Goal: Task Accomplishment & Management: Manage account settings

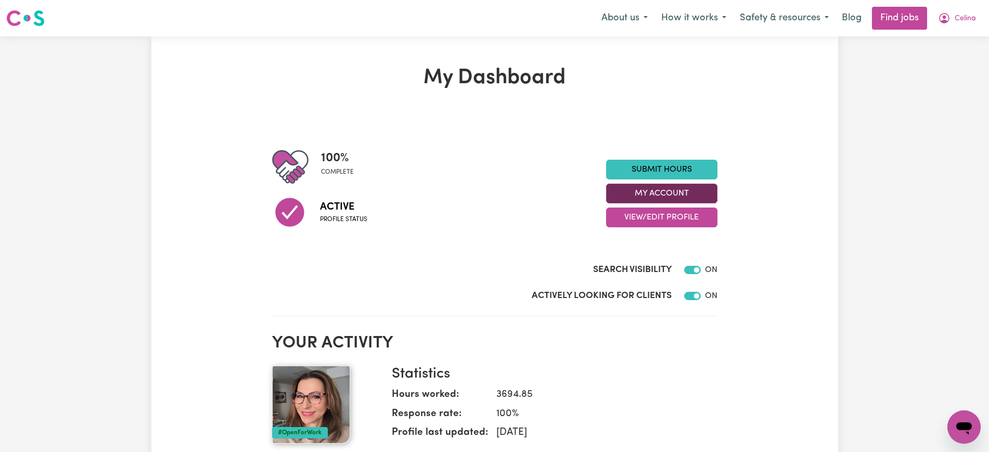
click at [705, 188] on button "My Account" at bounding box center [661, 194] width 111 height 20
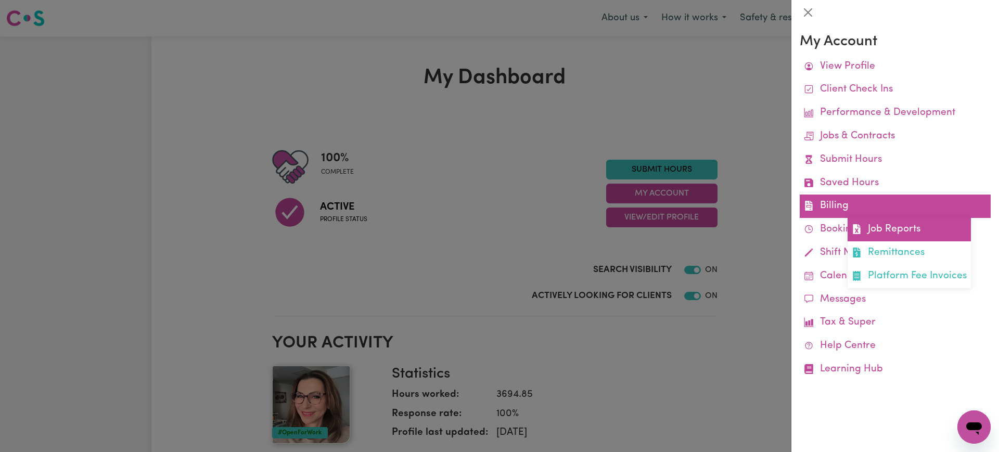
click at [907, 231] on link "Job Reports" at bounding box center [908, 229] width 123 height 23
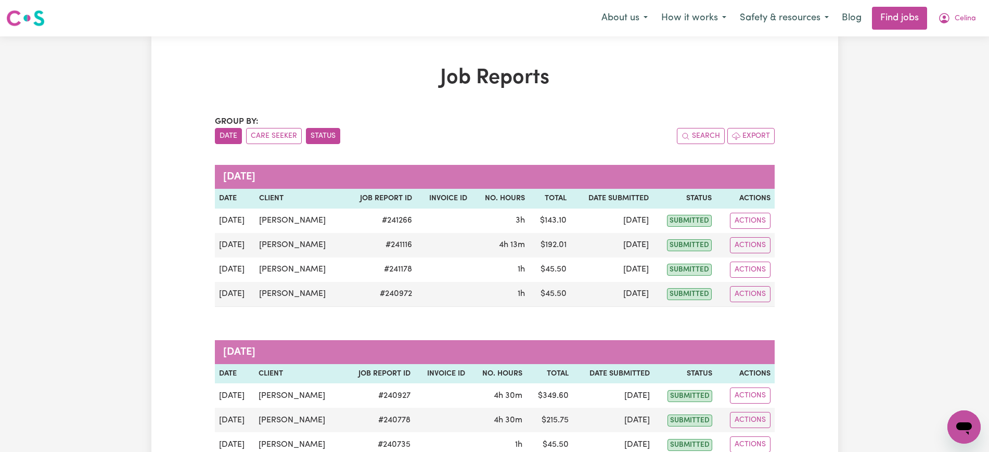
click at [324, 138] on button "Status" at bounding box center [323, 136] width 34 height 16
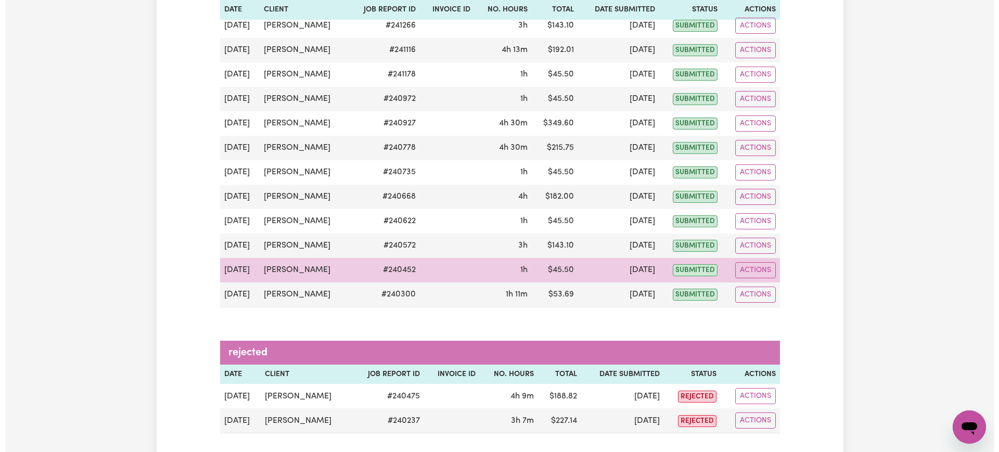
scroll to position [260, 0]
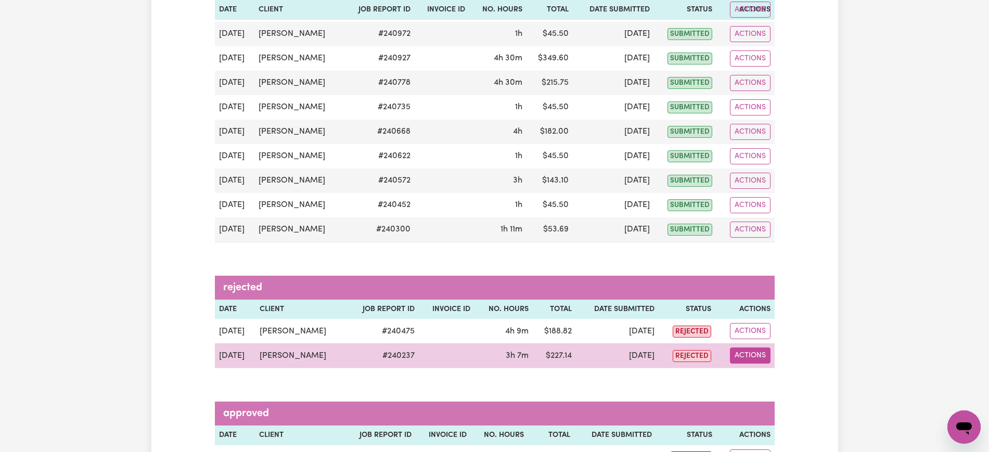
click at [742, 357] on button "Actions" at bounding box center [750, 355] width 41 height 16
click at [759, 374] on link "View Job Report" at bounding box center [774, 379] width 89 height 21
select select "pm"
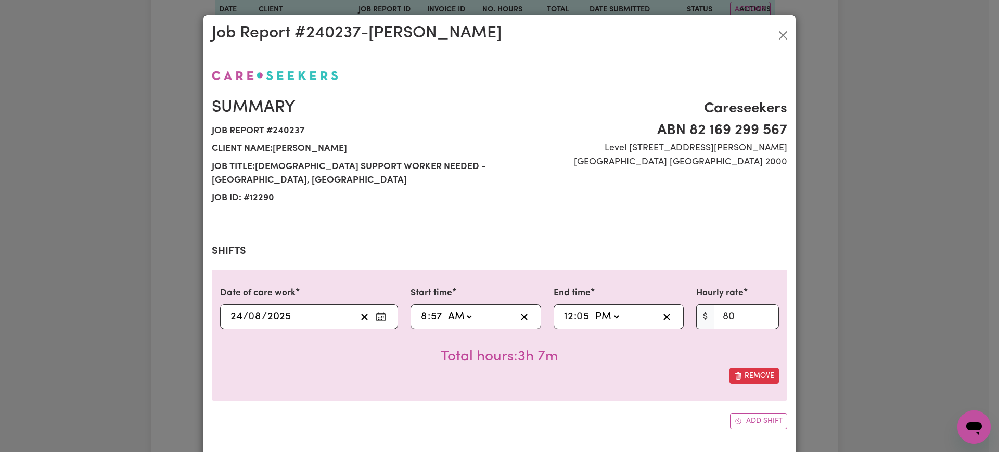
select select "80-[DATE]"
click at [419, 317] on div "08:57 8 : 57 AM PM" at bounding box center [467, 317] width 97 height 16
type input "09:57"
type input "9"
type input "09:00"
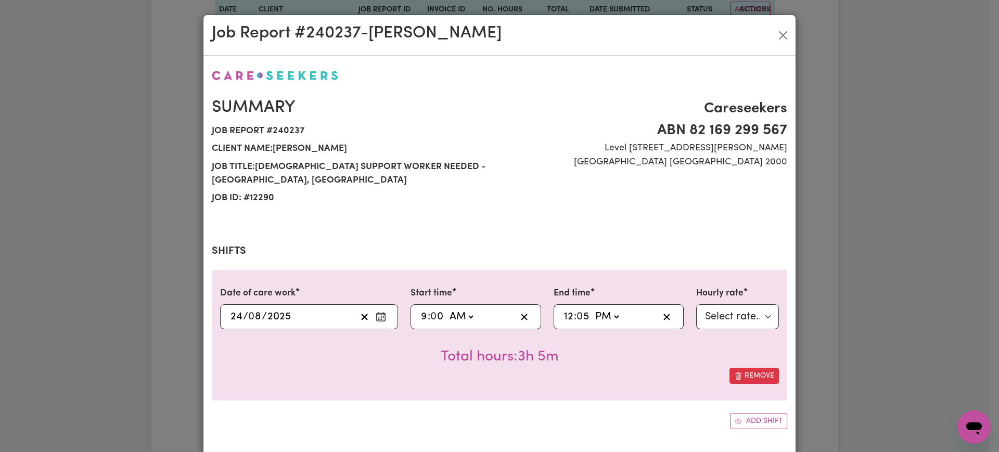
type input "0"
drag, startPoint x: 581, startPoint y: 318, endPoint x: 611, endPoint y: 300, distance: 35.2
click at [581, 318] on input "5" at bounding box center [583, 317] width 13 height 16
type input "12:00"
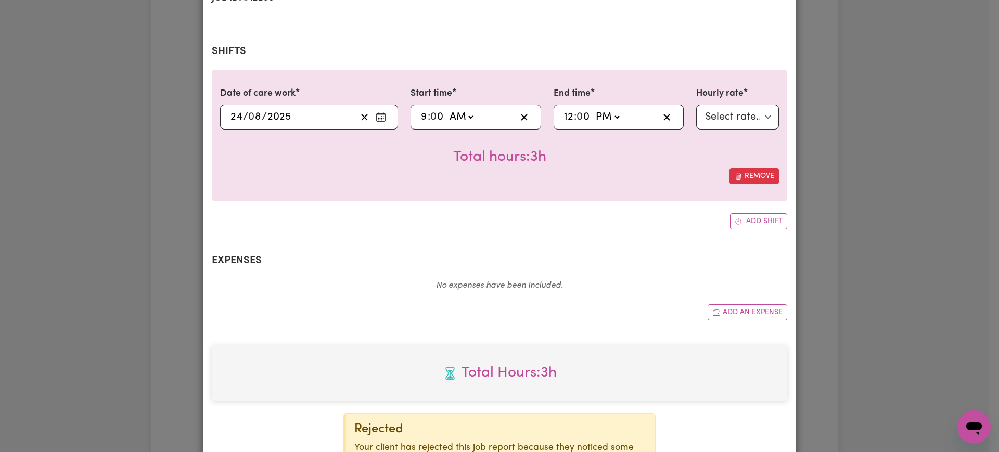
scroll to position [319, 0]
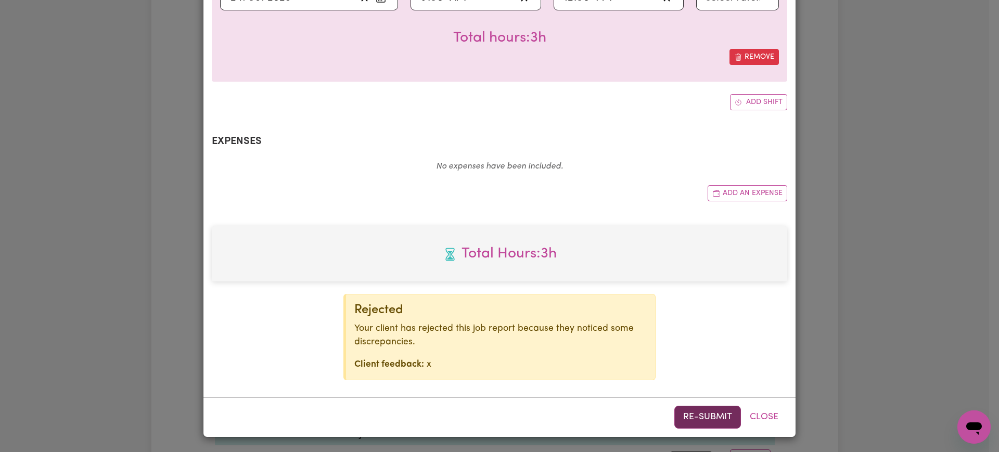
type input "0"
click at [702, 420] on button "Re-submit" at bounding box center [707, 417] width 67 height 23
click at [874, 303] on div "Job Report # 240237 - [PERSON_NAME] Summary Job report # 240237 Client name: [P…" at bounding box center [499, 226] width 999 height 452
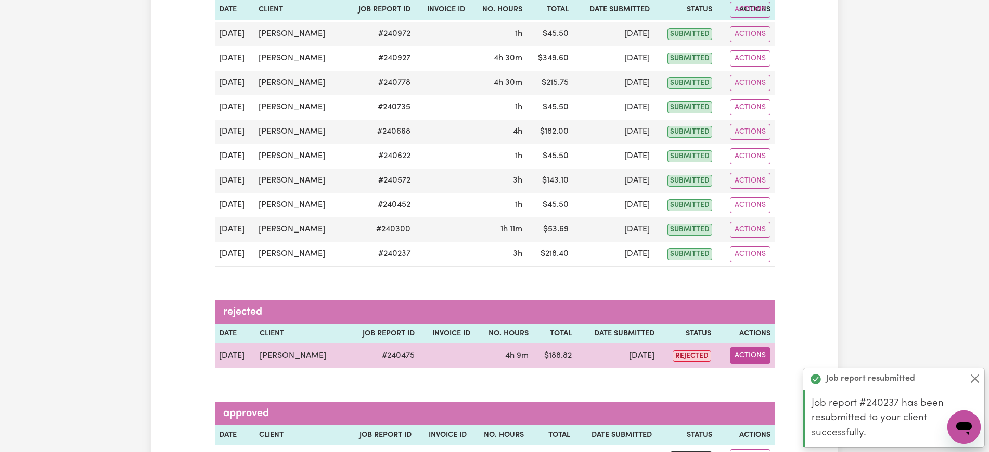
drag, startPoint x: 742, startPoint y: 350, endPoint x: 764, endPoint y: 360, distance: 24.7
click at [742, 351] on button "Actions" at bounding box center [750, 355] width 41 height 16
drag, startPoint x: 764, startPoint y: 360, endPoint x: 777, endPoint y: 370, distance: 15.9
click at [777, 370] on link "View Job Report" at bounding box center [774, 379] width 89 height 21
select select "pm"
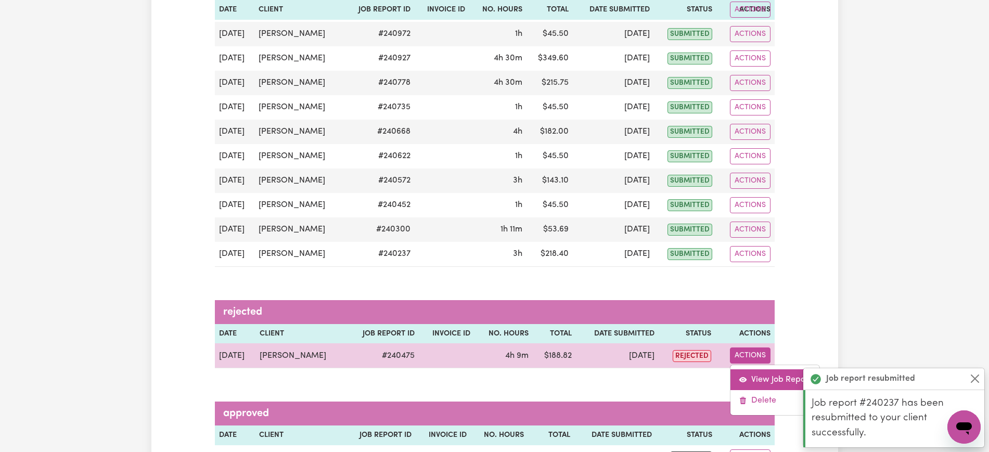
select select "50-Weekday"
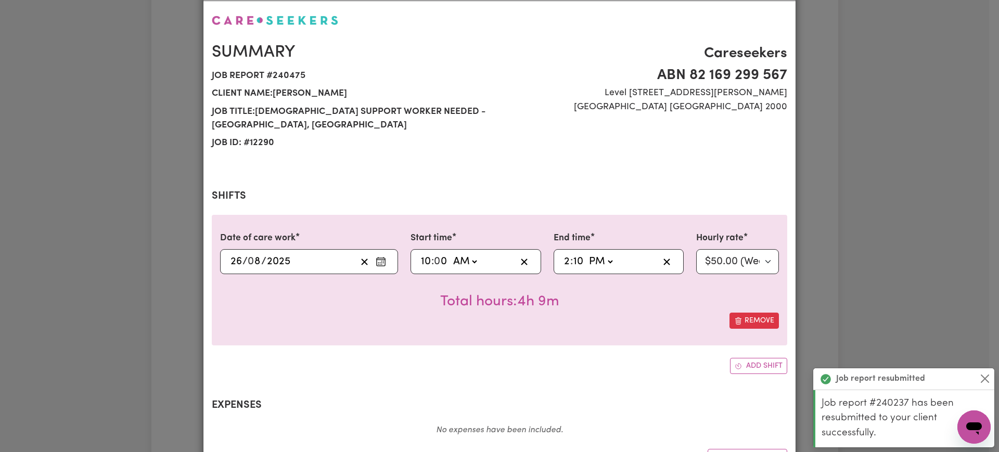
scroll to position [65, 0]
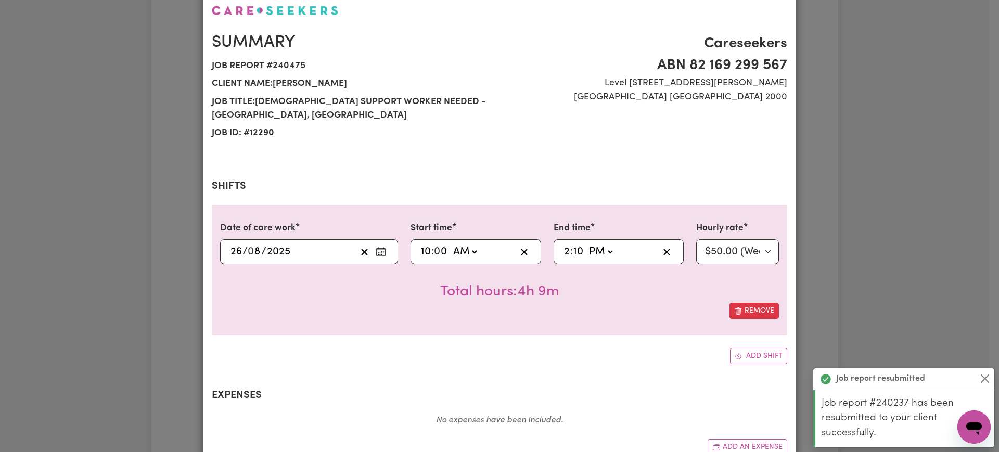
click at [573, 252] on input "10" at bounding box center [578, 252] width 11 height 16
type input "14:00"
type input "0"
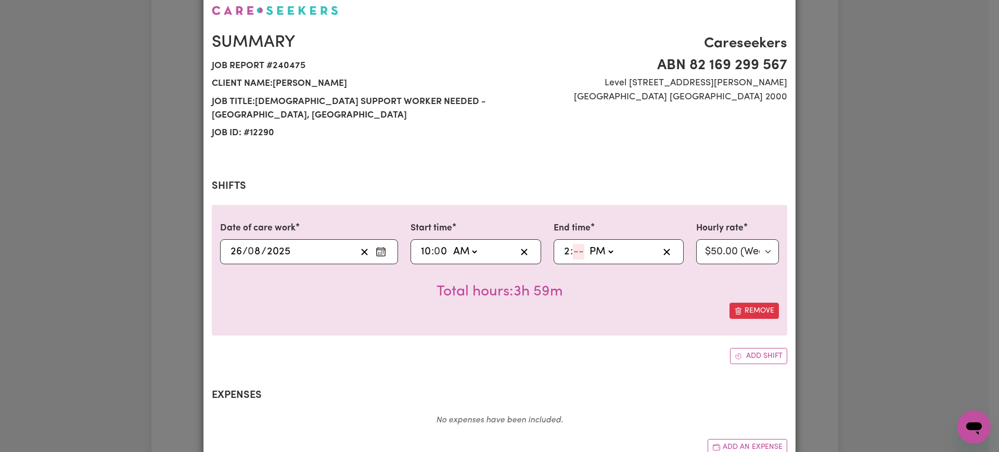
type input "0"
type input "14:01"
type input "1"
click at [442, 251] on input "0" at bounding box center [441, 252] width 14 height 16
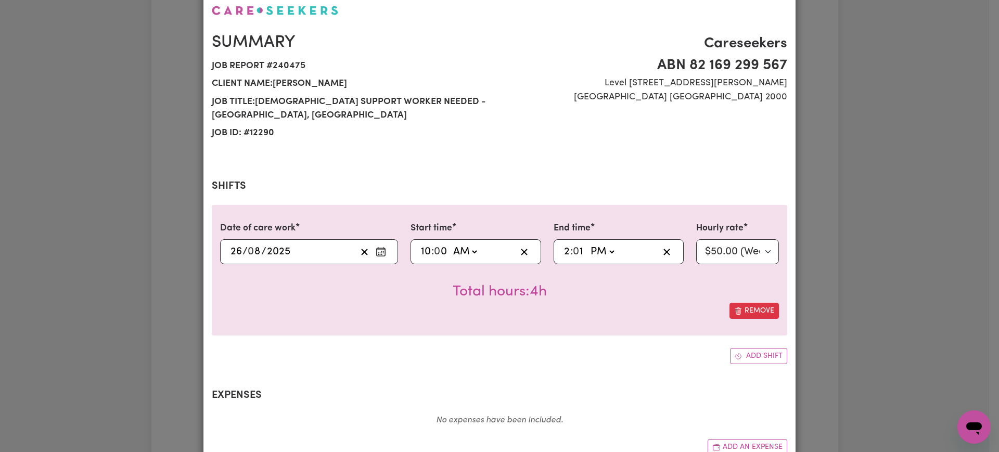
type input "10:02"
type input "2"
type input "10:00"
type input "0"
click at [577, 250] on input "1" at bounding box center [579, 252] width 12 height 16
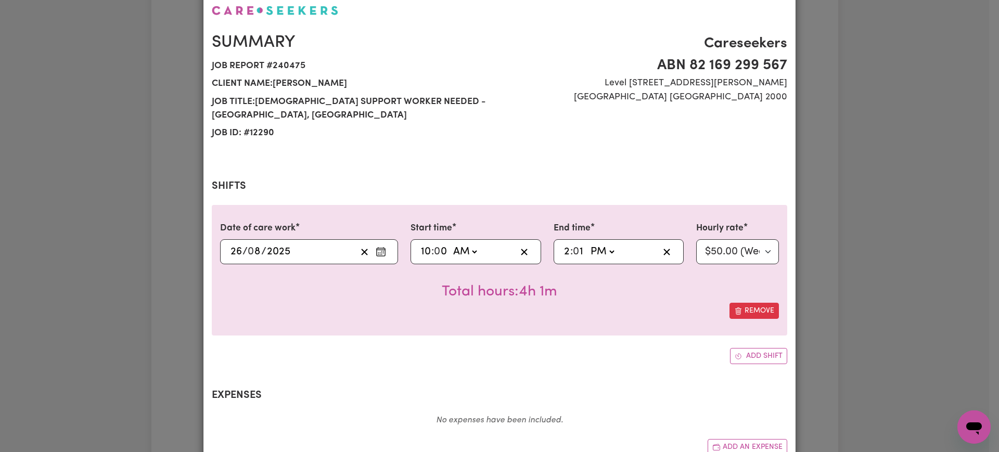
type input "14:00"
type input "0"
click at [629, 321] on div "Date of care work [DATE] 26 / 0 8 / 2025 Start time 10:00 10 : 0 0 AM PM End ti…" at bounding box center [499, 270] width 575 height 131
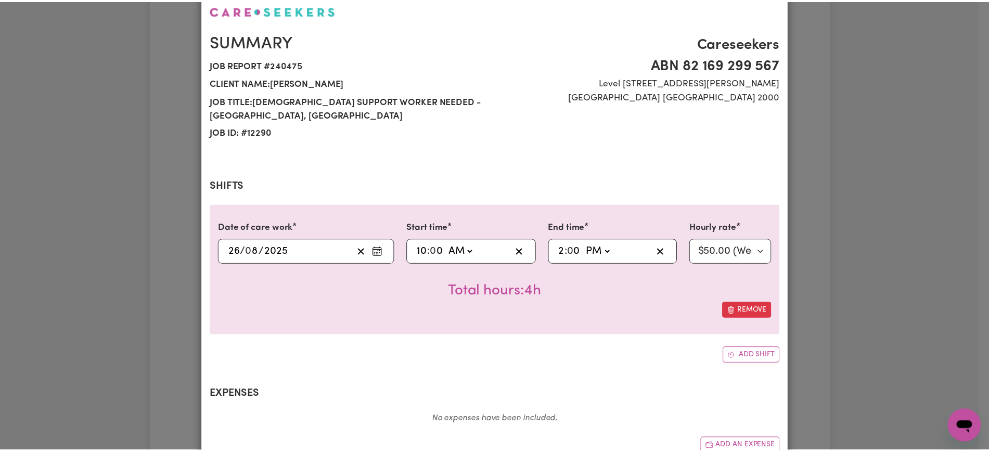
scroll to position [319, 0]
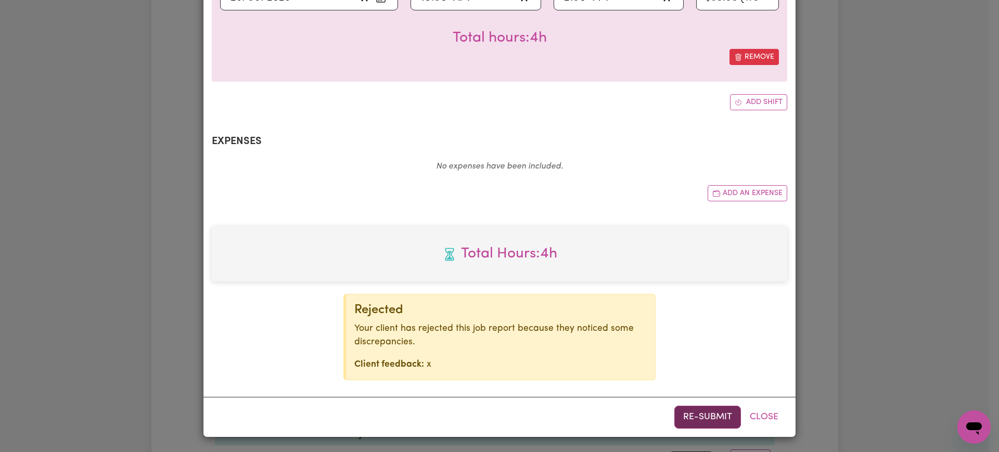
click at [717, 419] on button "Re-submit" at bounding box center [707, 417] width 67 height 23
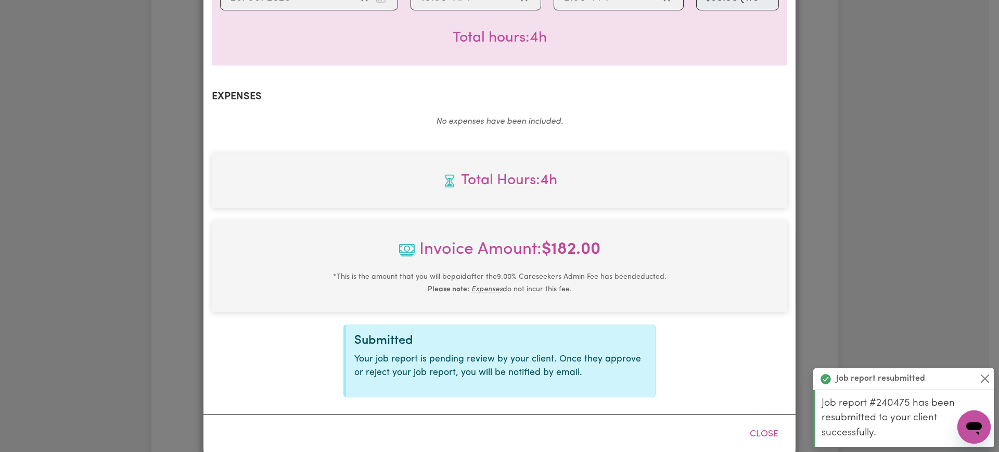
click at [888, 163] on div "Job Report # 240475 - [PERSON_NAME] Summary Job report # 240475 Client name: [P…" at bounding box center [499, 226] width 999 height 452
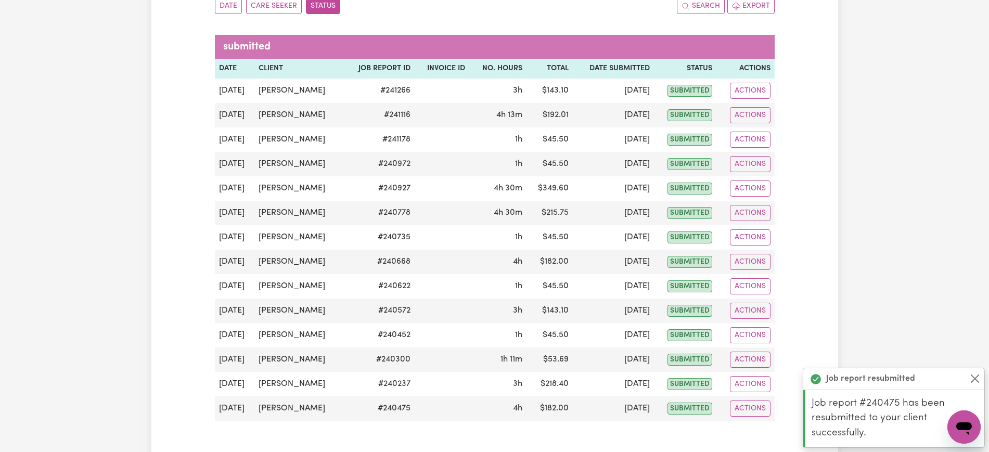
scroll to position [0, 0]
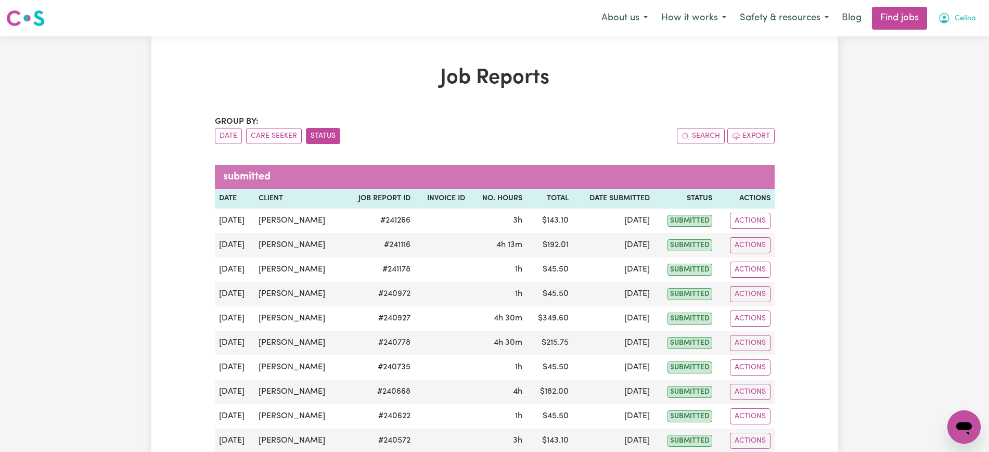
click at [974, 17] on button "Celina" at bounding box center [956, 18] width 51 height 22
click at [937, 86] on link "Logout" at bounding box center [941, 80] width 82 height 20
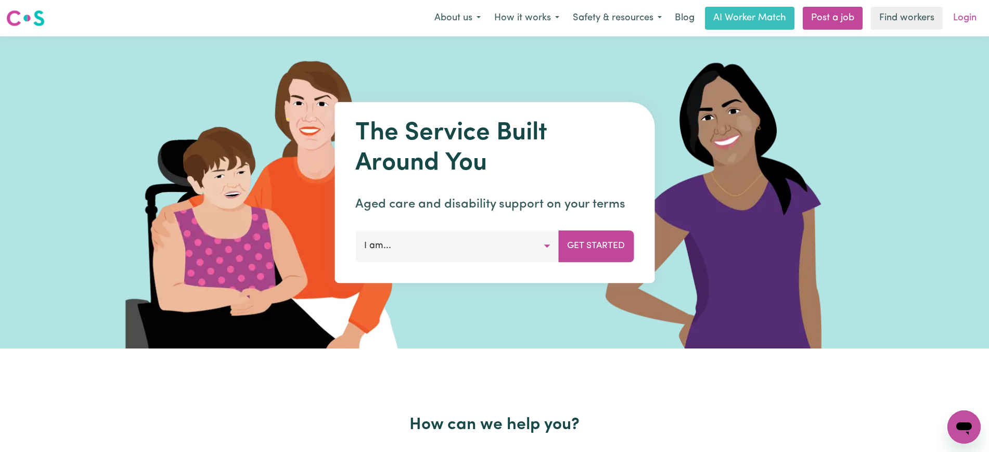
click at [955, 14] on link "Login" at bounding box center [965, 18] width 36 height 23
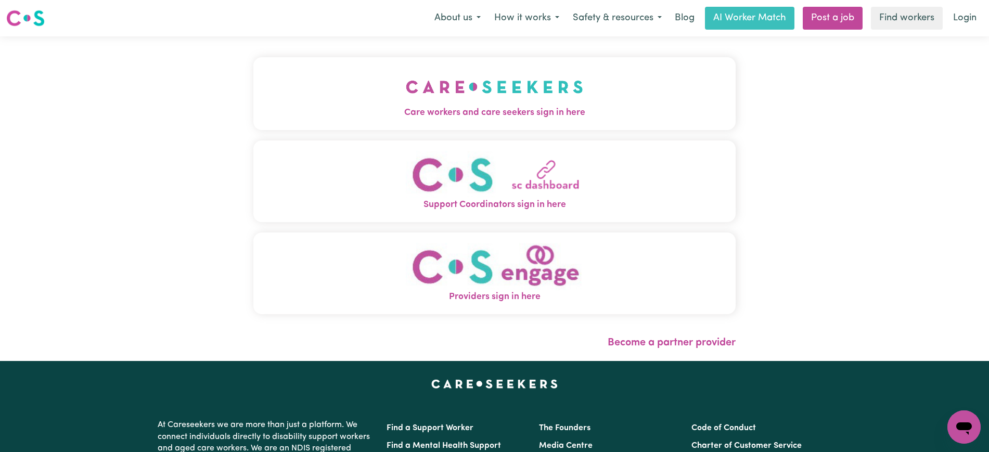
click at [420, 88] on img "Care workers and care seekers sign in here" at bounding box center [494, 87] width 177 height 38
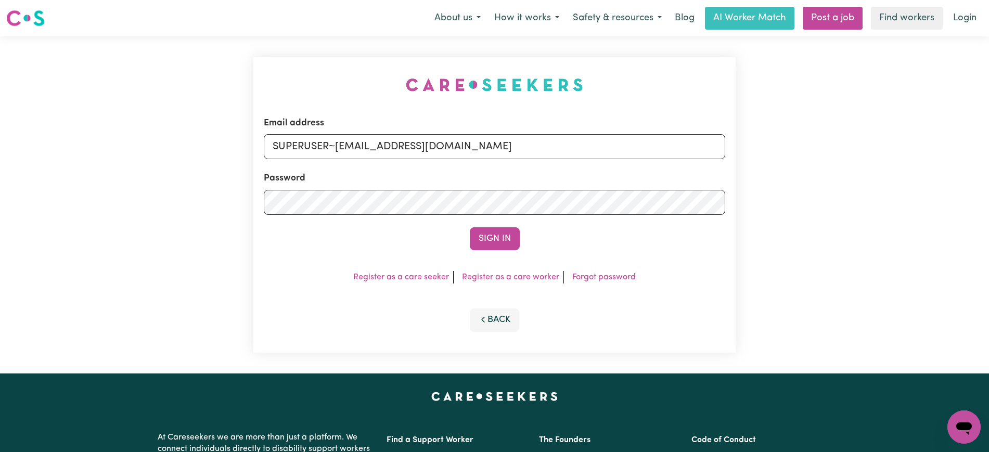
click at [186, 84] on div "Email address SUPERUSER~[EMAIL_ADDRESS][DOMAIN_NAME] Password Sign In Register …" at bounding box center [494, 204] width 989 height 337
drag, startPoint x: 336, startPoint y: 144, endPoint x: 876, endPoint y: 151, distance: 540.4
click at [876, 151] on div "Email address SUPERUSER~[EMAIL_ADDRESS][DOMAIN_NAME] Password Sign In Register …" at bounding box center [494, 204] width 989 height 337
type input "[EMAIL_ADDRESS][DOMAIN_NAME]"
click at [470, 227] on button "Sign In" at bounding box center [495, 238] width 50 height 23
